Goal: Information Seeking & Learning: Find specific page/section

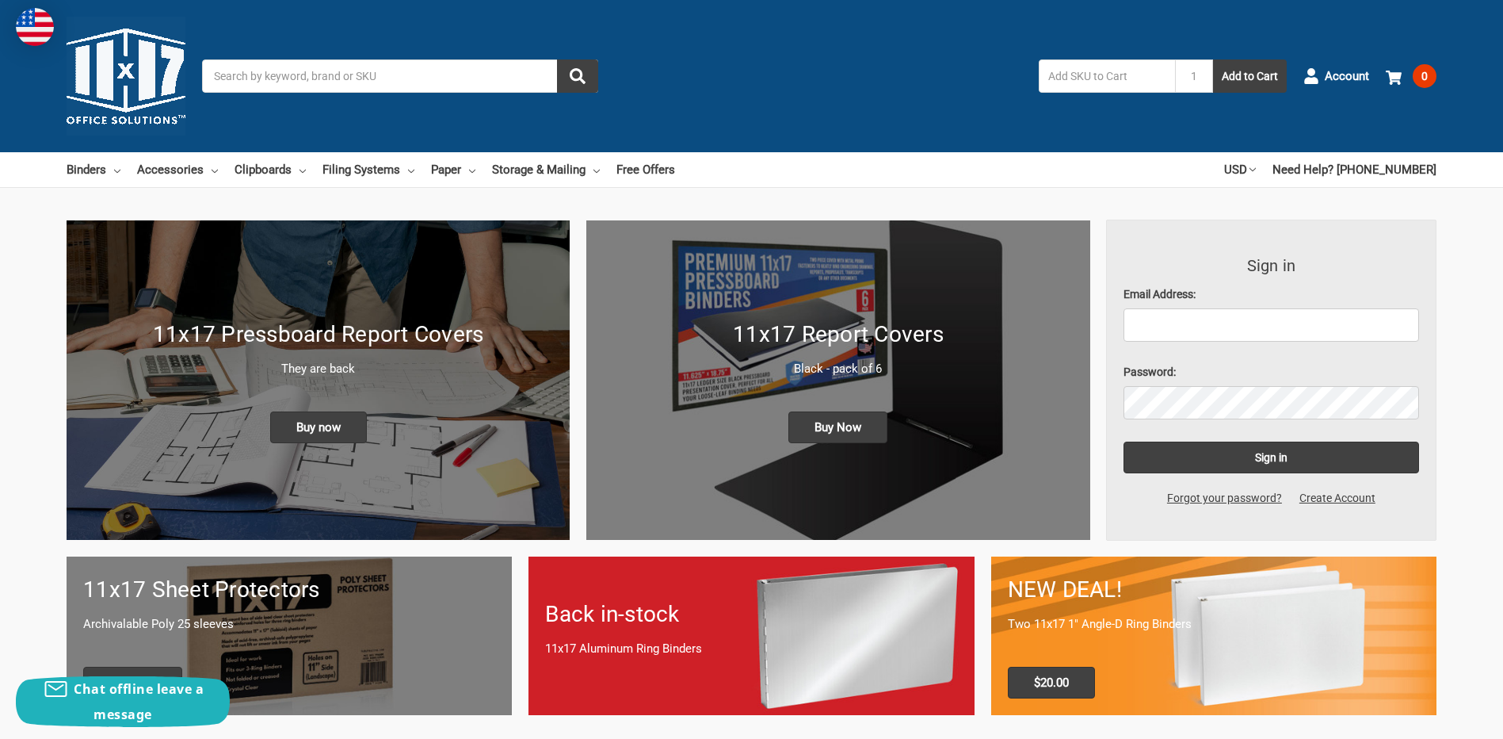
click at [283, 71] on input "Search" at bounding box center [400, 75] width 396 height 33
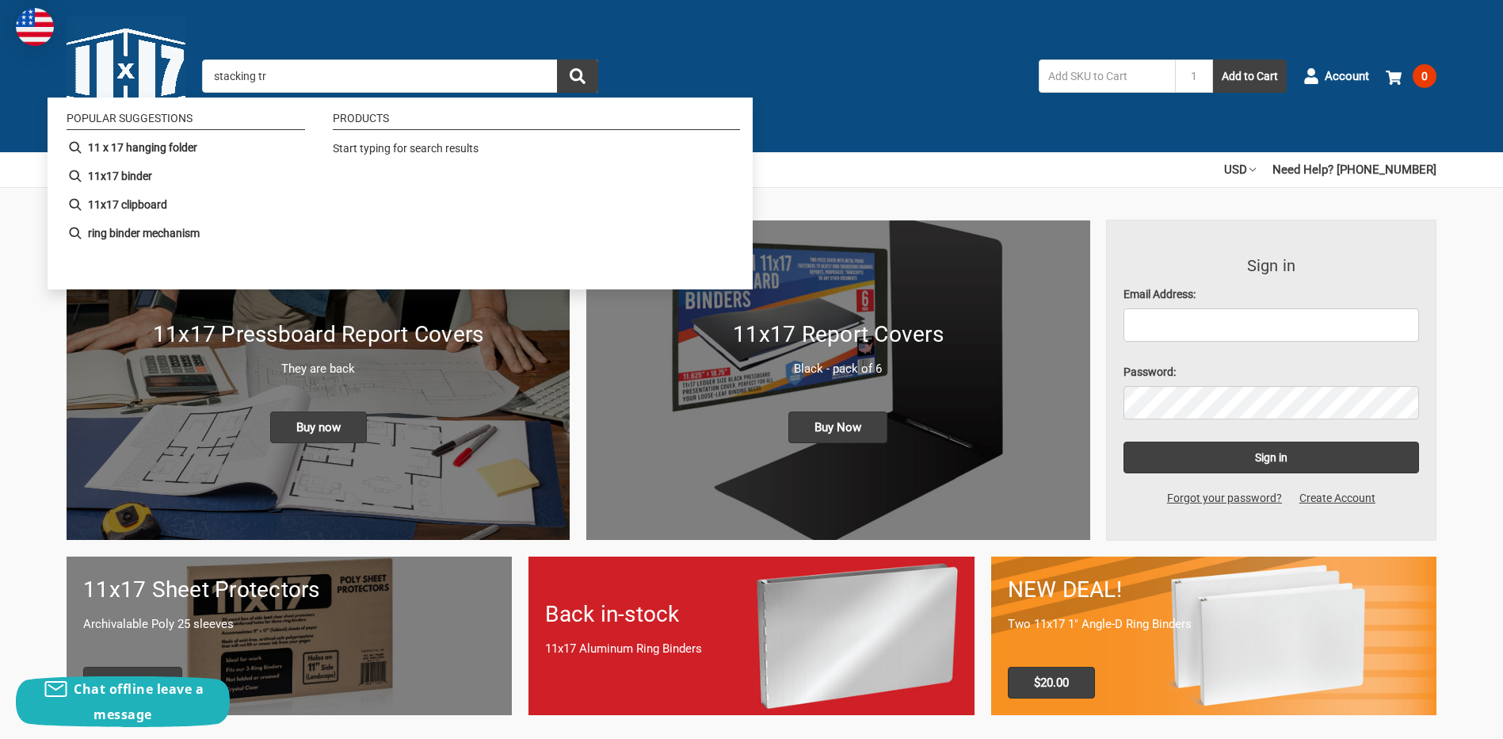
type input "stacking try"
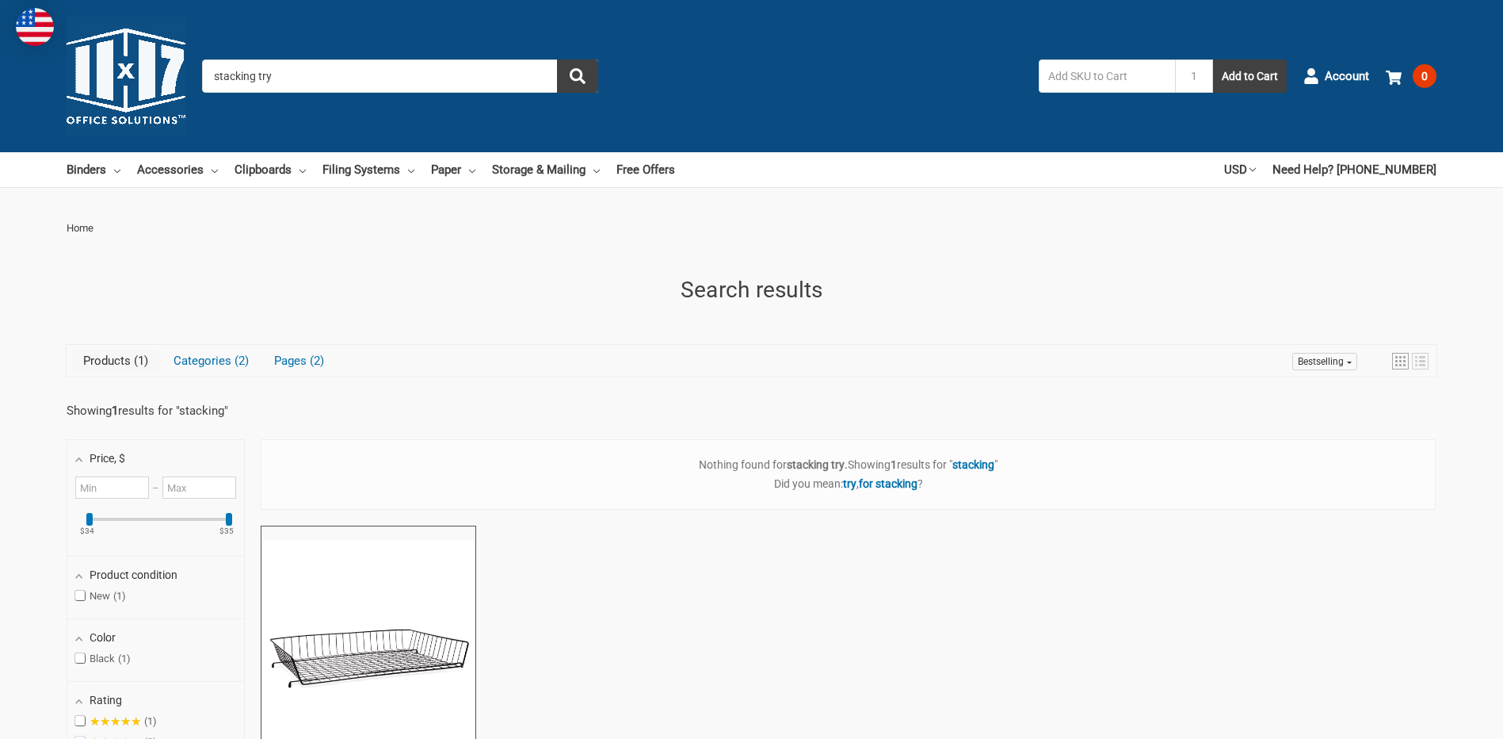
click at [283, 71] on input "stacking try" at bounding box center [400, 75] width 396 height 33
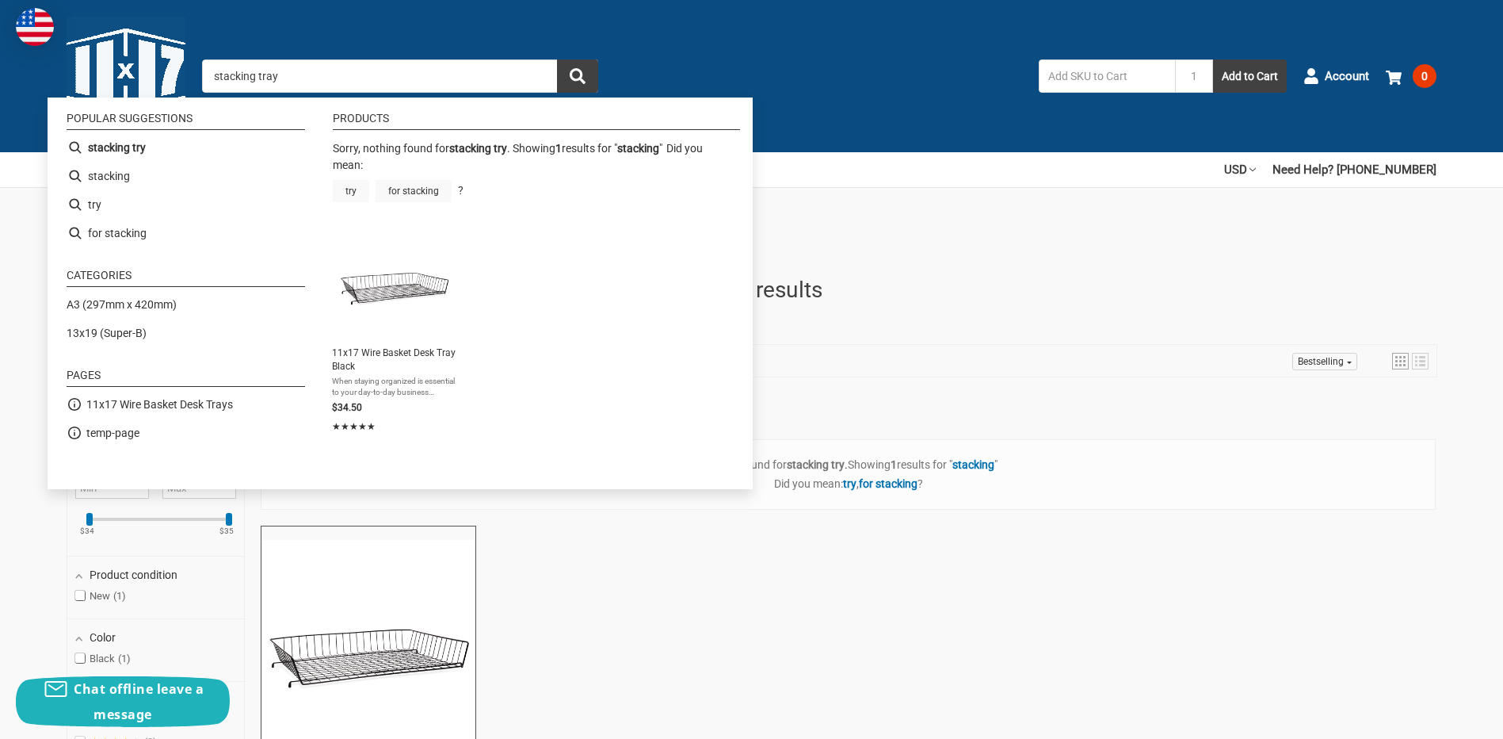
type input "stacking"
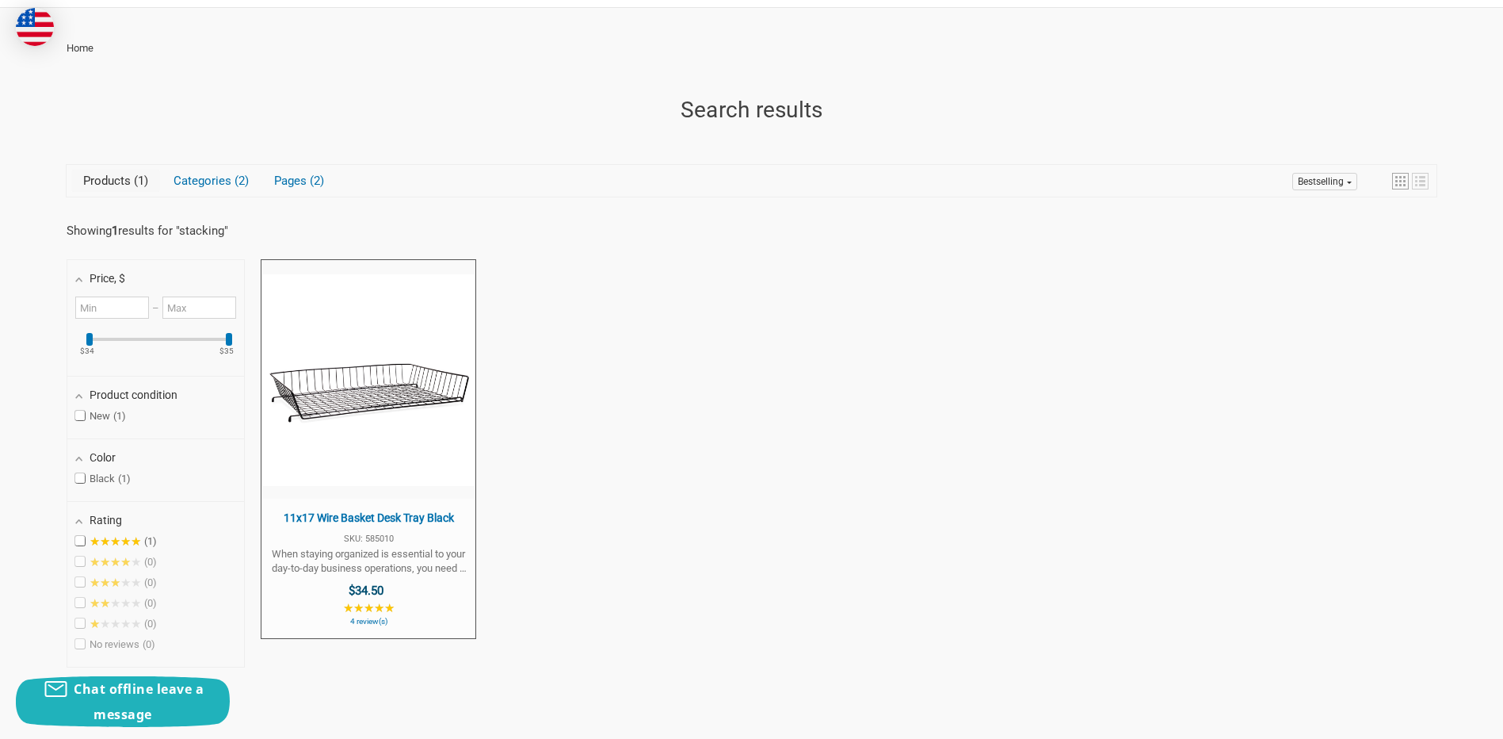
scroll to position [198, 0]
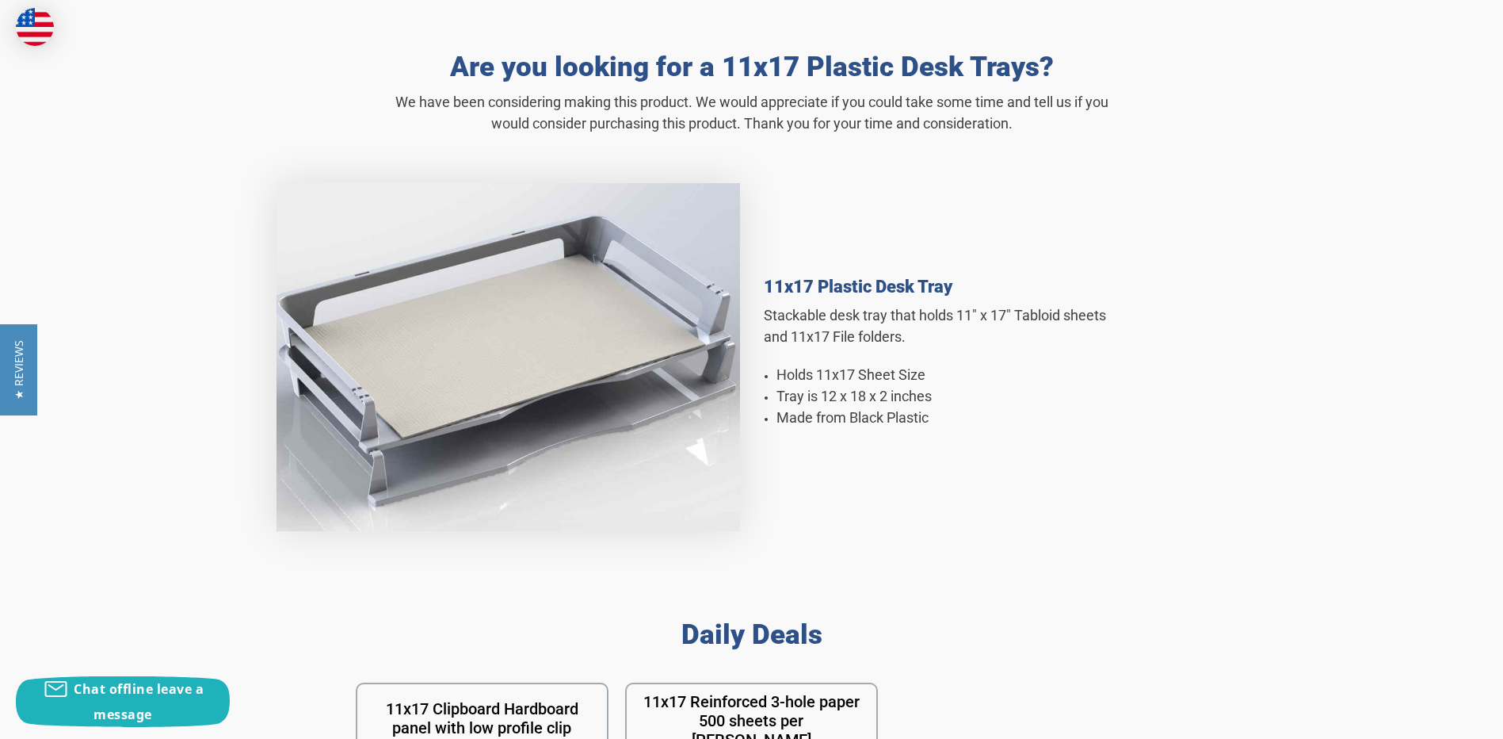
scroll to position [872, 0]
